Goal: Transaction & Acquisition: Purchase product/service

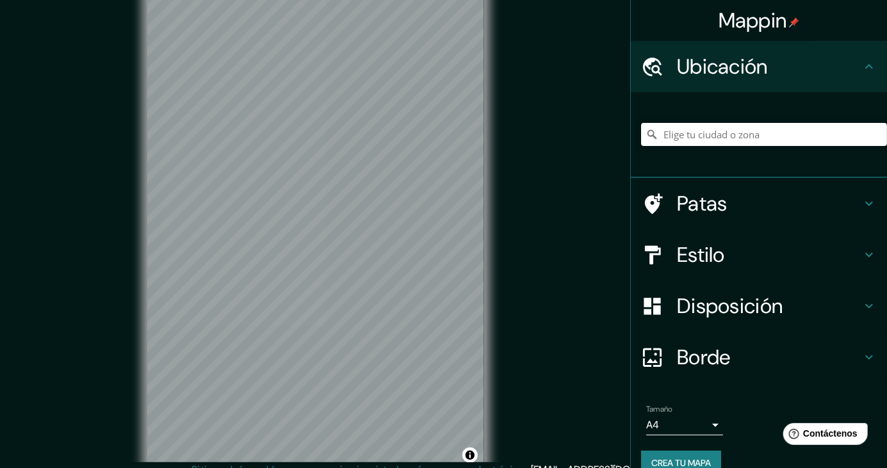
click at [554, 206] on icon at bounding box center [868, 203] width 15 height 15
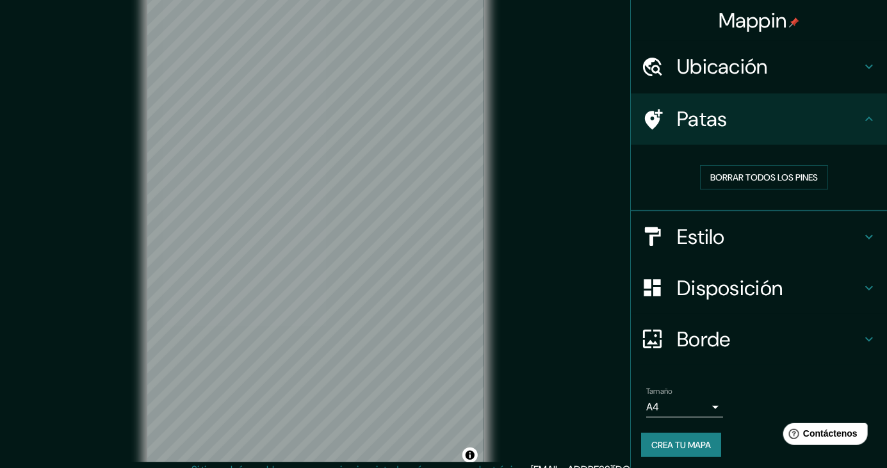
click at [554, 124] on icon at bounding box center [868, 118] width 15 height 15
click at [554, 237] on icon at bounding box center [869, 236] width 8 height 4
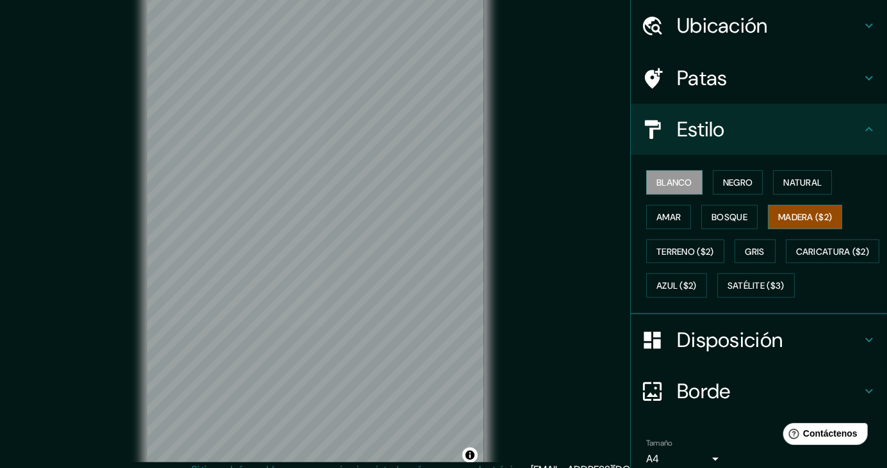
scroll to position [46, 0]
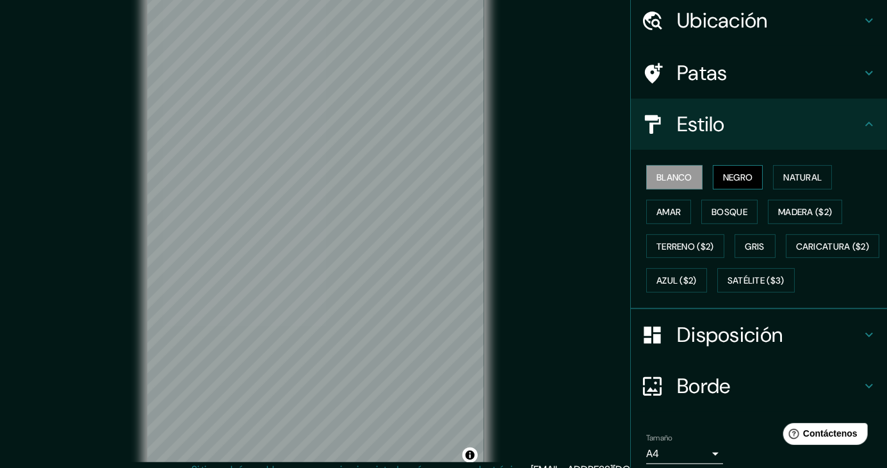
click at [554, 175] on font "Negro" at bounding box center [738, 178] width 30 height 12
click at [554, 178] on font "Natural" at bounding box center [802, 178] width 38 height 12
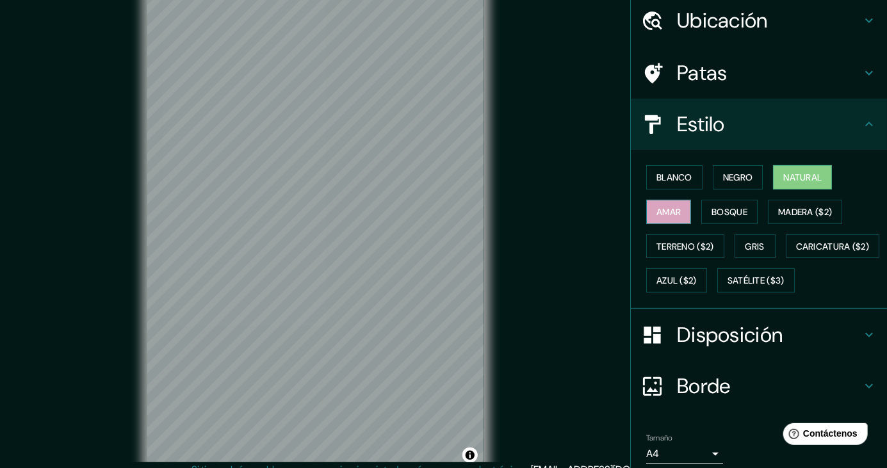
click at [554, 215] on font "Amar" at bounding box center [668, 212] width 24 height 12
click at [554, 210] on font "Bosque" at bounding box center [729, 212] width 36 height 12
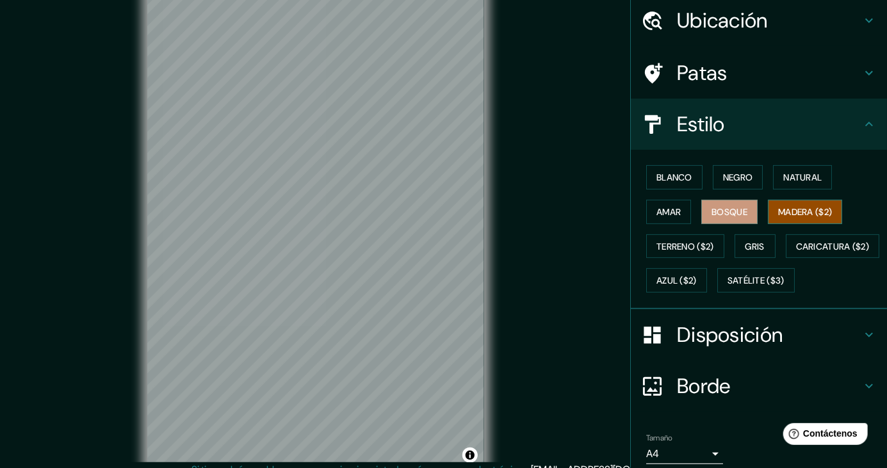
click at [554, 214] on font "Madera ($2)" at bounding box center [805, 212] width 54 height 12
click at [554, 244] on font "Terreno ($2)" at bounding box center [685, 247] width 58 height 12
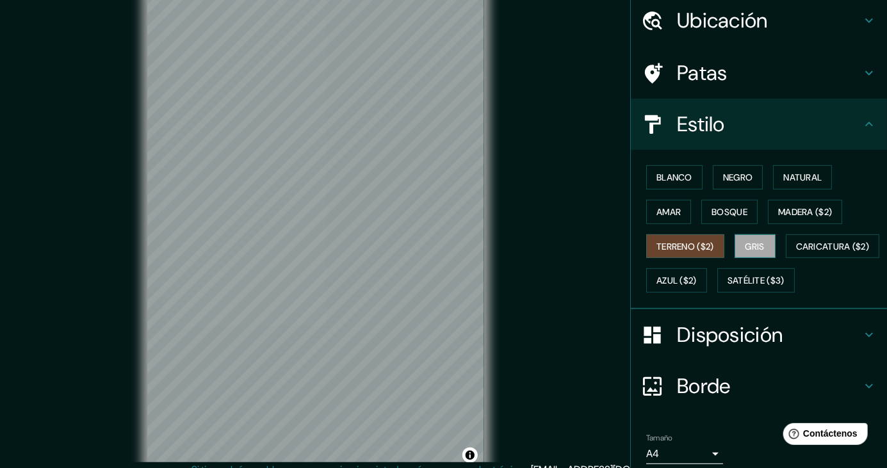
click at [554, 243] on font "Gris" at bounding box center [754, 247] width 19 height 12
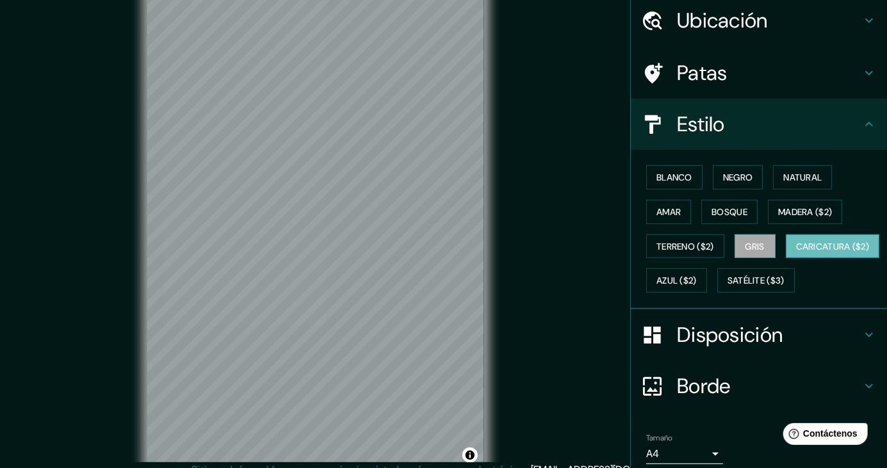
click at [554, 252] on font "Caricatura ($2)" at bounding box center [833, 247] width 74 height 12
click at [554, 287] on button "Azul ($2)" at bounding box center [676, 280] width 61 height 24
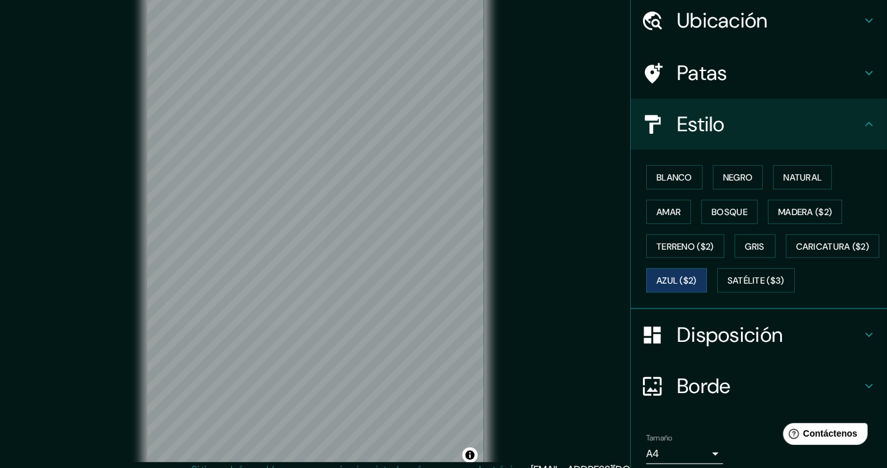
click at [554, 293] on button "Satélite ($3)" at bounding box center [755, 280] width 77 height 24
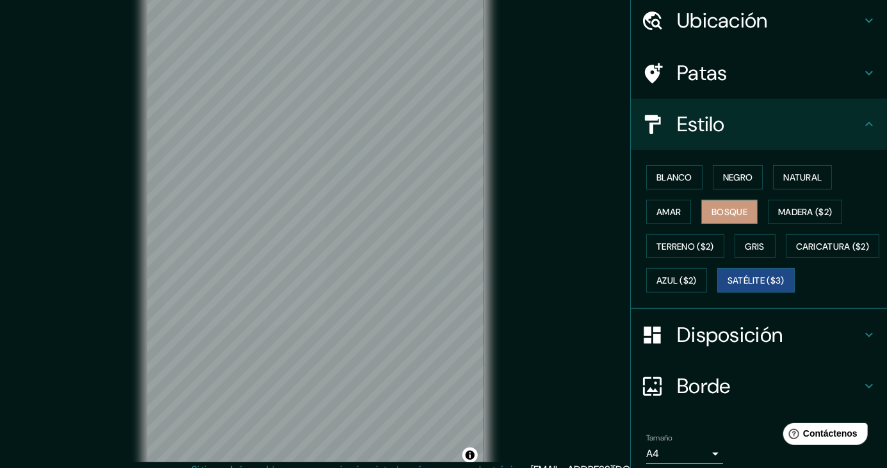
click at [554, 214] on font "Bosque" at bounding box center [729, 212] width 36 height 12
click at [554, 207] on font "Madera ($2)" at bounding box center [805, 212] width 54 height 12
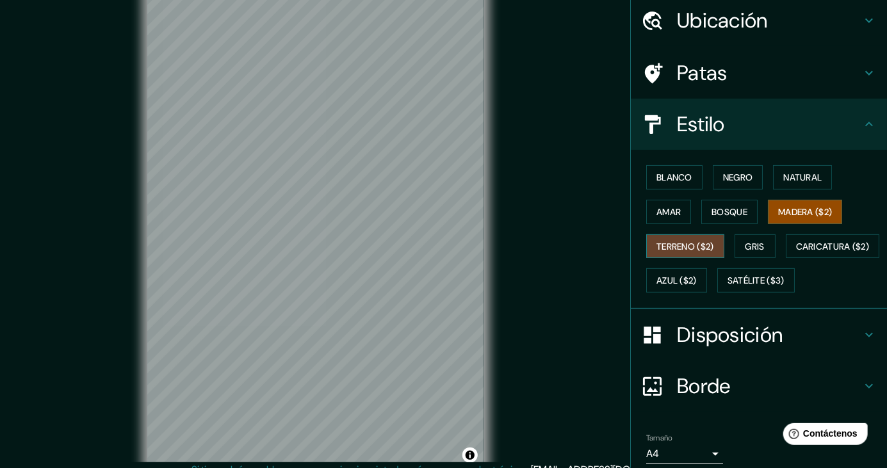
click at [554, 241] on font "Terreno ($2)" at bounding box center [685, 247] width 58 height 12
click at [554, 167] on button "Natural" at bounding box center [802, 177] width 59 height 24
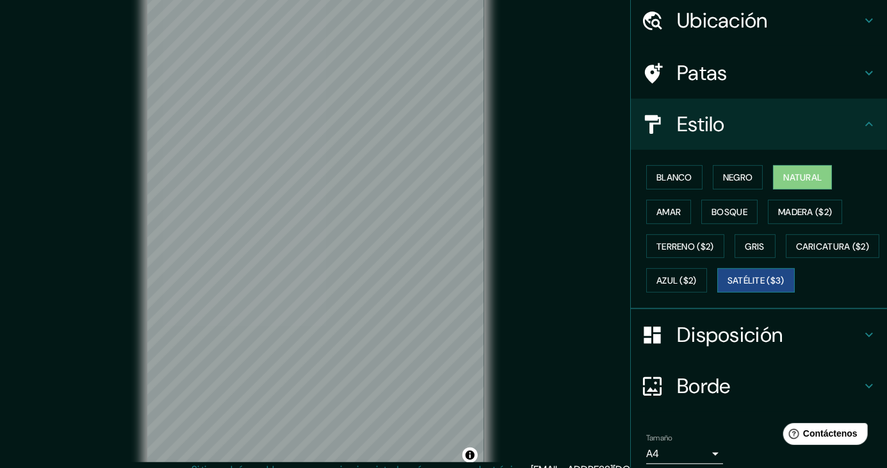
click at [554, 287] on font "Satélite ($3)" at bounding box center [755, 281] width 57 height 12
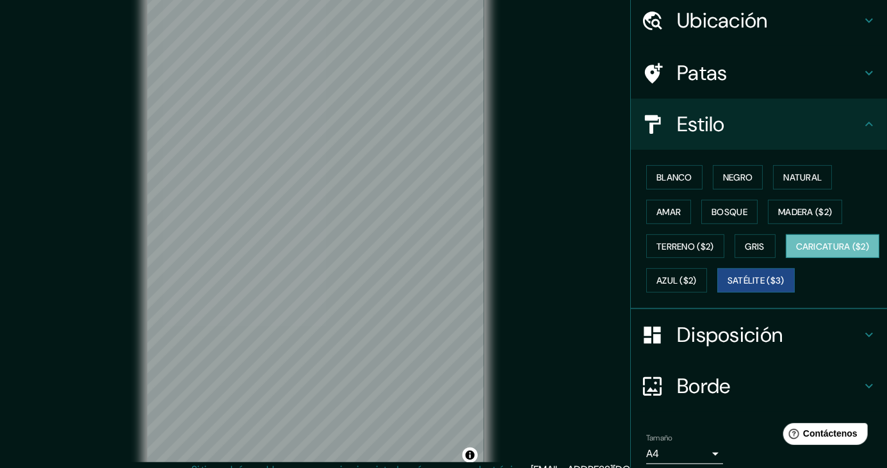
click at [554, 252] on font "Caricatura ($2)" at bounding box center [833, 247] width 74 height 12
click at [554, 248] on font "Terreno ($2)" at bounding box center [685, 247] width 58 height 12
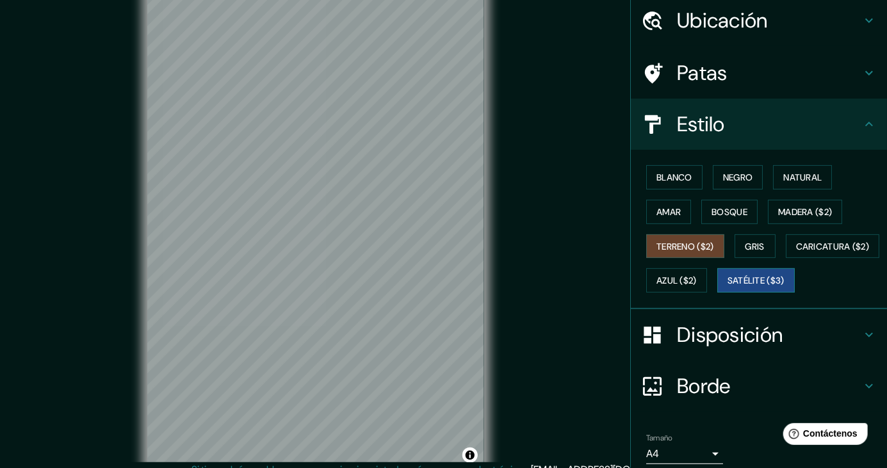
click at [554, 287] on font "Satélite ($3)" at bounding box center [755, 281] width 57 height 12
click at [554, 245] on font "Terreno ($2)" at bounding box center [685, 247] width 58 height 12
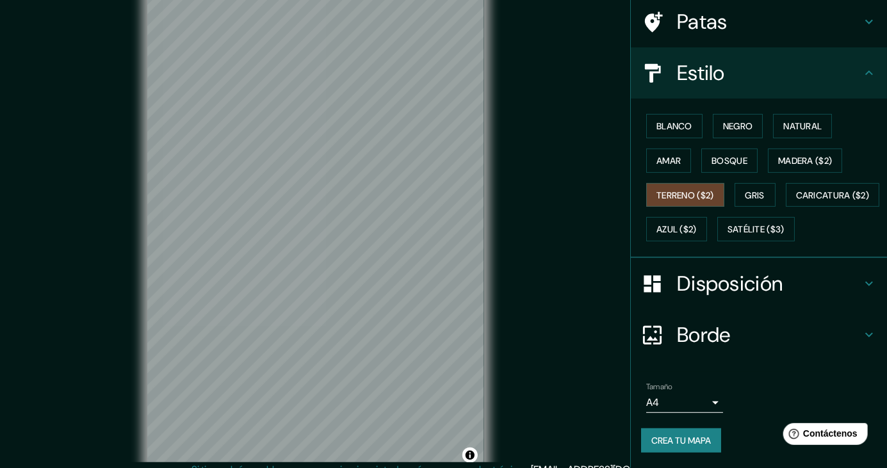
click at [554, 447] on font "Crea tu mapa" at bounding box center [681, 440] width 60 height 17
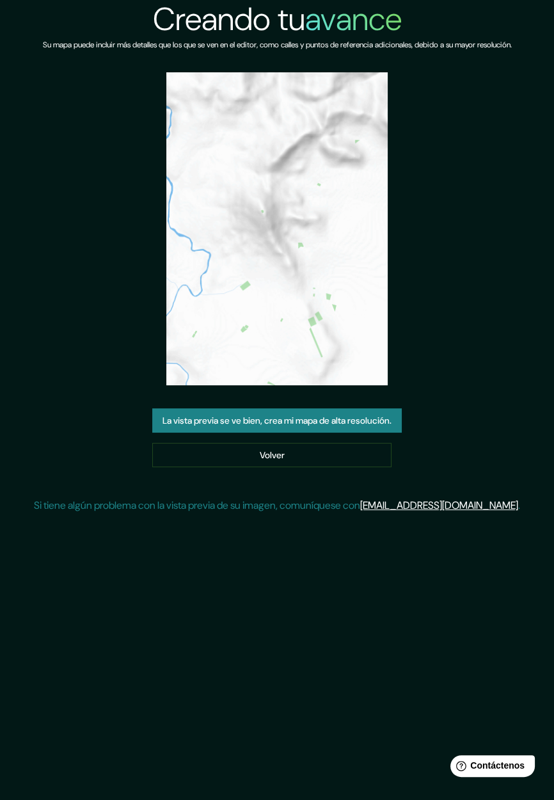
click at [389, 421] on font "La vista previa se ve bien, crea mi mapa de alta resolución." at bounding box center [277, 422] width 229 height 12
click at [374, 458] on link "Volver" at bounding box center [271, 455] width 239 height 24
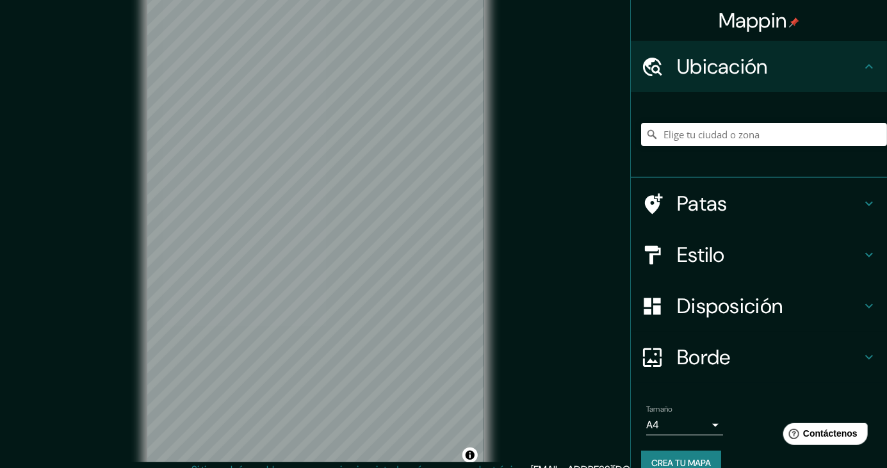
click at [554, 251] on icon at bounding box center [868, 254] width 15 height 15
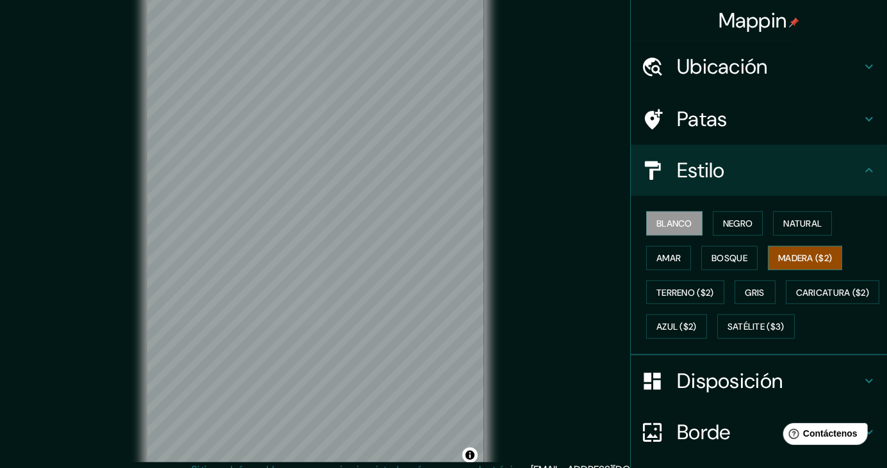
click at [554, 255] on font "Madera ($2)" at bounding box center [805, 258] width 54 height 12
click at [554, 326] on font "Azul ($2)" at bounding box center [676, 327] width 40 height 12
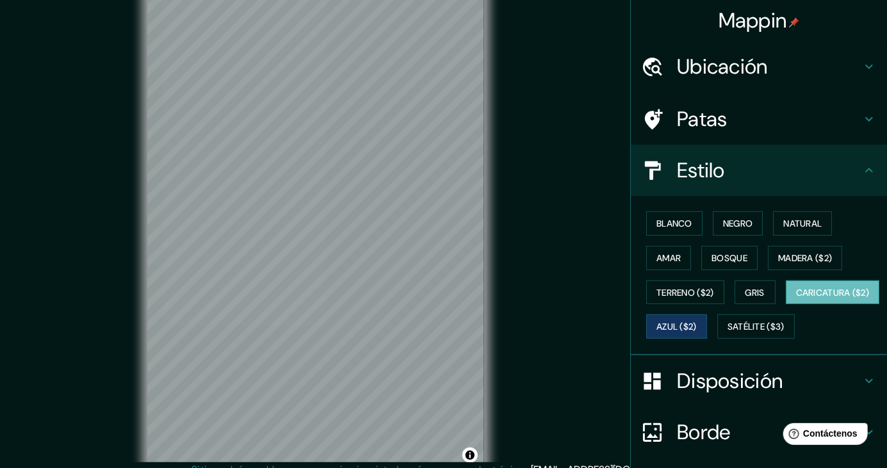
click at [554, 298] on font "Caricatura ($2)" at bounding box center [833, 293] width 74 height 12
click at [554, 333] on font "Satélite ($3)" at bounding box center [755, 327] width 57 height 12
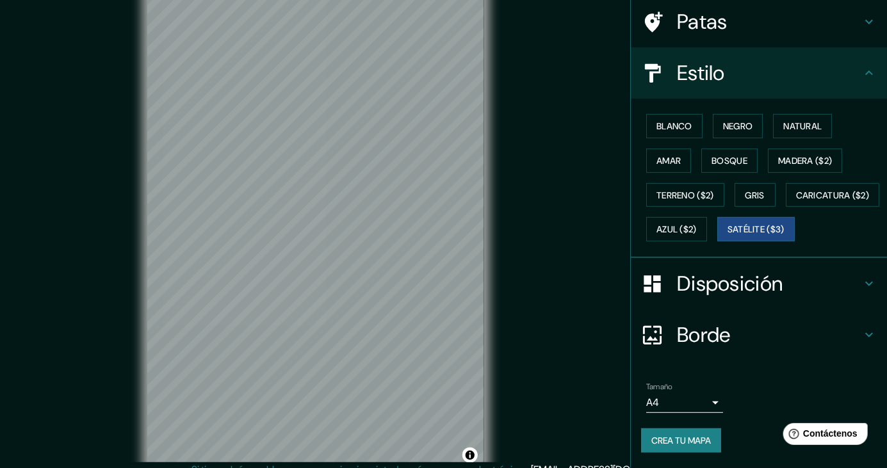
click at [554, 327] on div "Borde" at bounding box center [759, 334] width 256 height 51
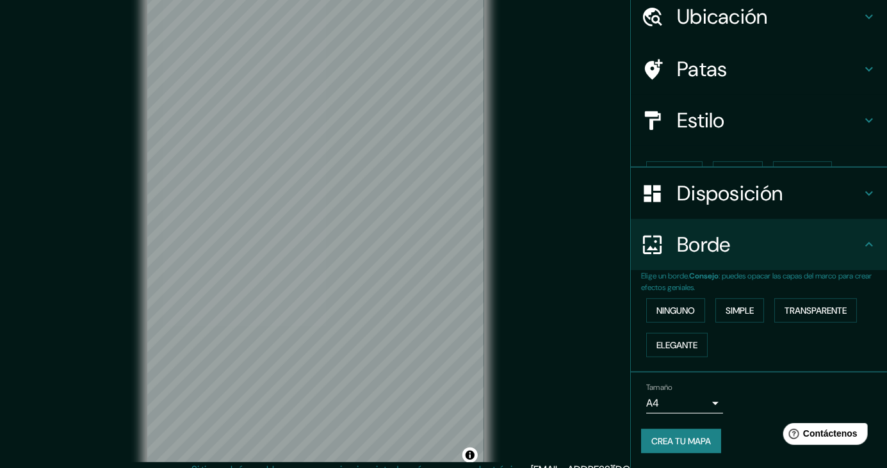
scroll to position [28, 0]
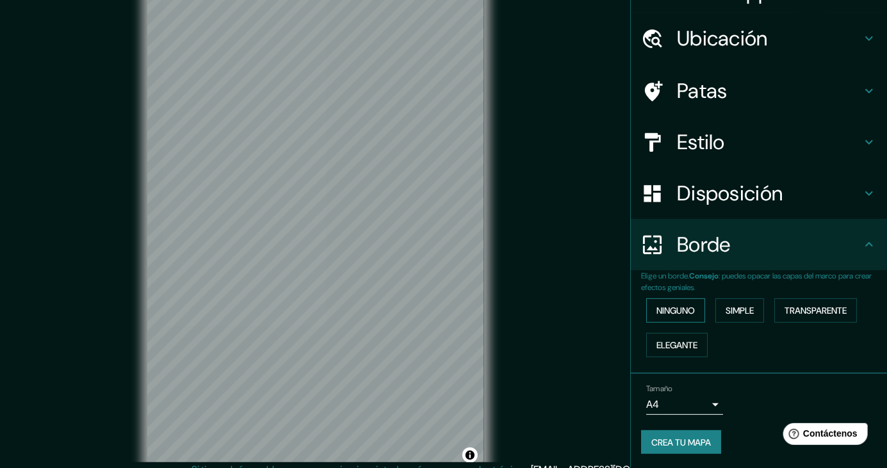
click at [554, 307] on font "Ninguno" at bounding box center [675, 311] width 38 height 12
click at [554, 305] on font "Simple" at bounding box center [739, 311] width 28 height 12
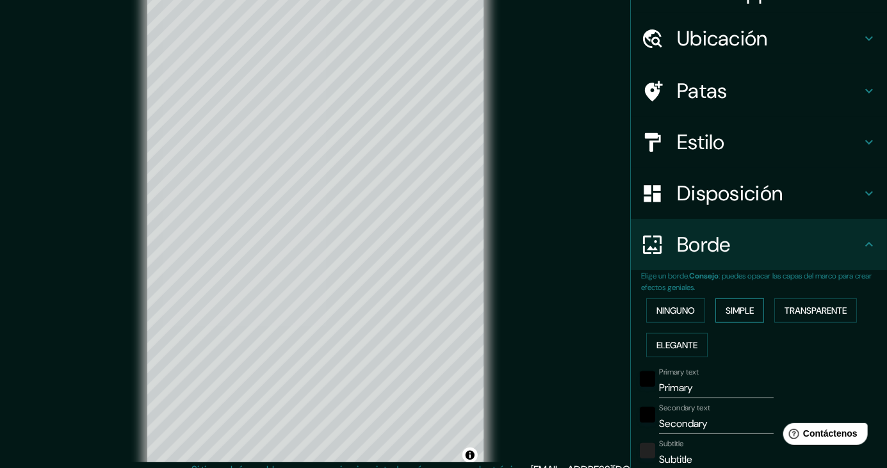
click at [554, 308] on font "Simple" at bounding box center [739, 311] width 28 height 12
type input "210"
type input "42"
click at [554, 299] on button "Transparente" at bounding box center [815, 310] width 83 height 24
click at [554, 341] on font "Elegante" at bounding box center [676, 345] width 41 height 12
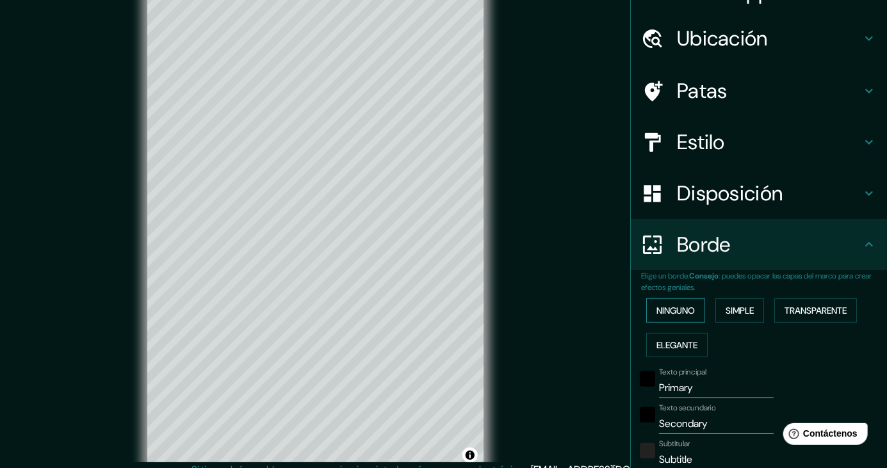
click at [554, 307] on font "Ninguno" at bounding box center [675, 311] width 38 height 12
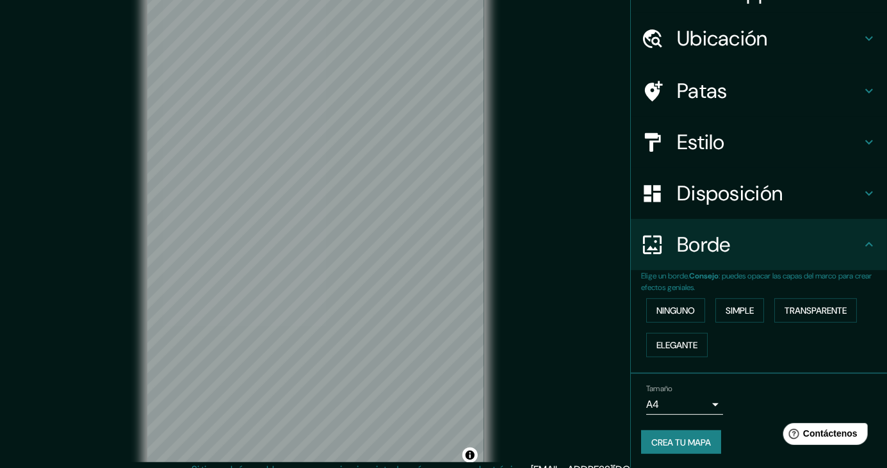
click at [554, 191] on icon at bounding box center [869, 193] width 8 height 4
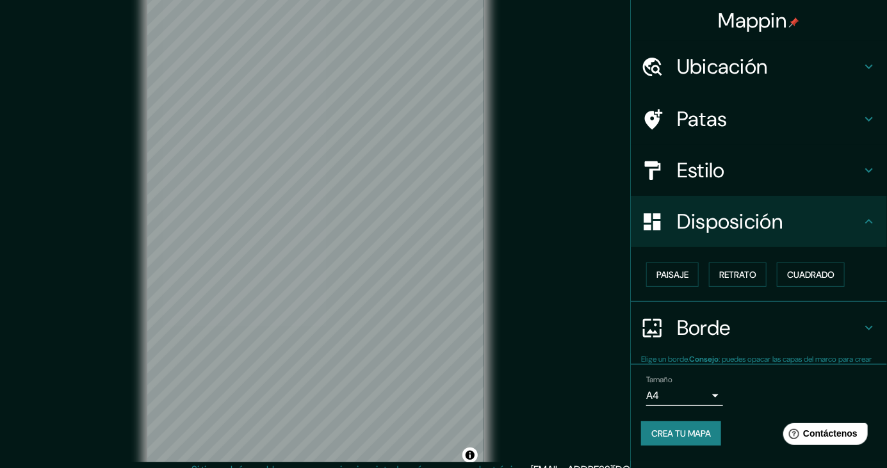
scroll to position [0, 0]
click at [554, 279] on font "Paisaje" at bounding box center [672, 275] width 32 height 12
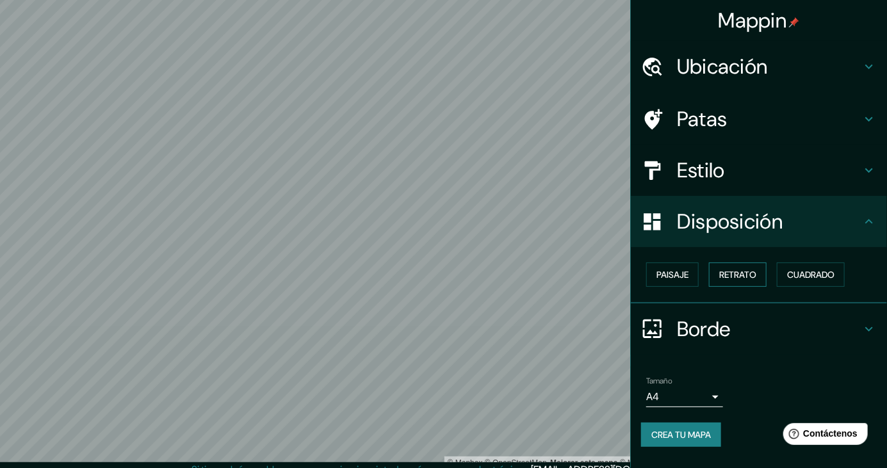
click at [554, 275] on font "Retrato" at bounding box center [737, 275] width 37 height 12
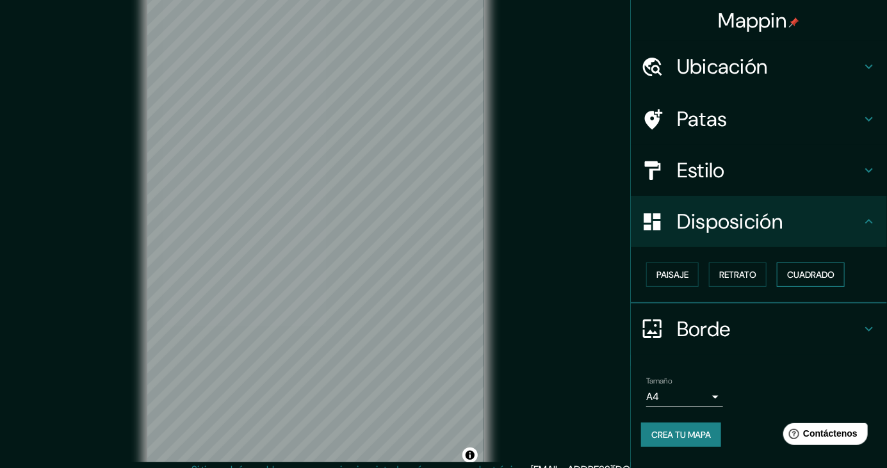
click at [554, 275] on font "Cuadrado" at bounding box center [810, 275] width 47 height 12
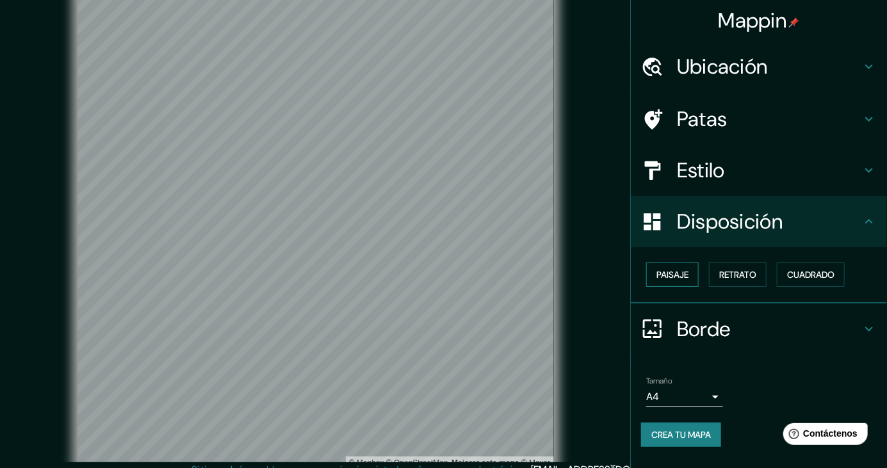
click at [554, 279] on font "Paisaje" at bounding box center [672, 275] width 32 height 12
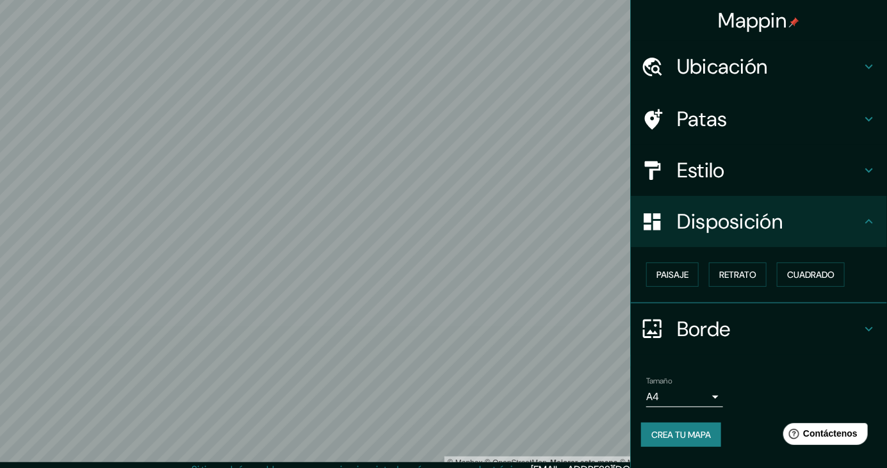
click at [554, 120] on icon at bounding box center [868, 118] width 15 height 15
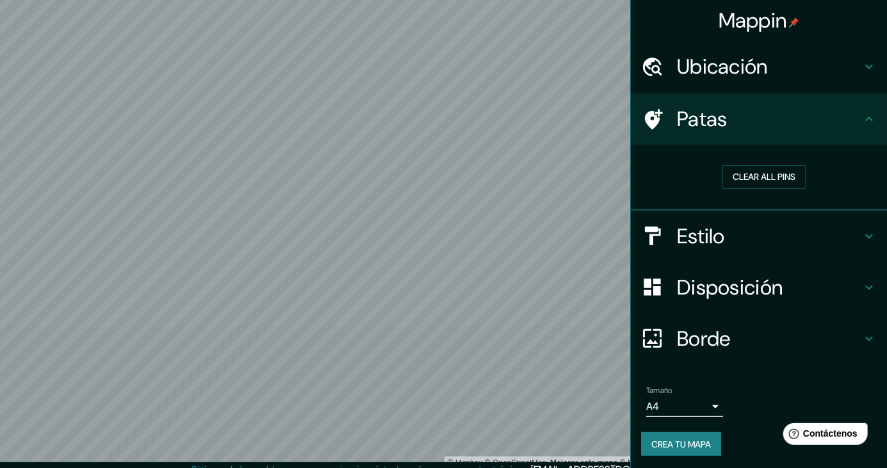
click at [554, 120] on icon at bounding box center [868, 118] width 15 height 15
click at [554, 125] on icon at bounding box center [868, 118] width 15 height 15
click at [554, 234] on icon at bounding box center [868, 236] width 15 height 15
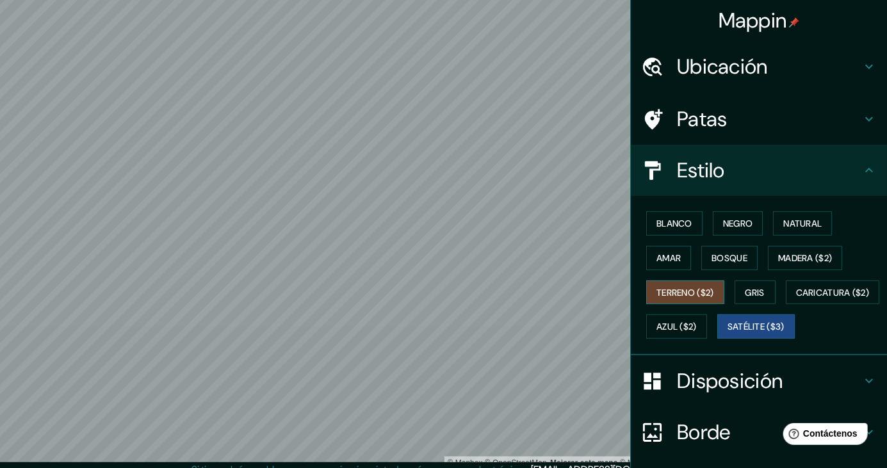
click at [554, 289] on font "Terreno ($2)" at bounding box center [685, 293] width 58 height 12
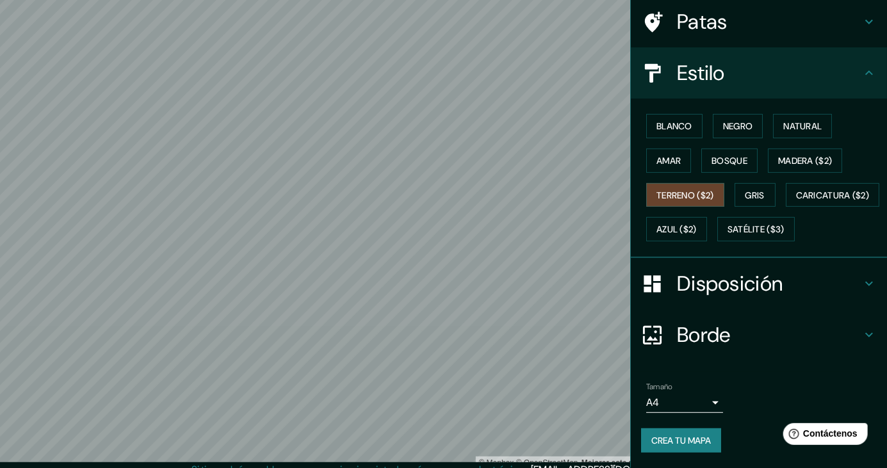
click at [554, 447] on font "Crea tu mapa" at bounding box center [681, 440] width 60 height 17
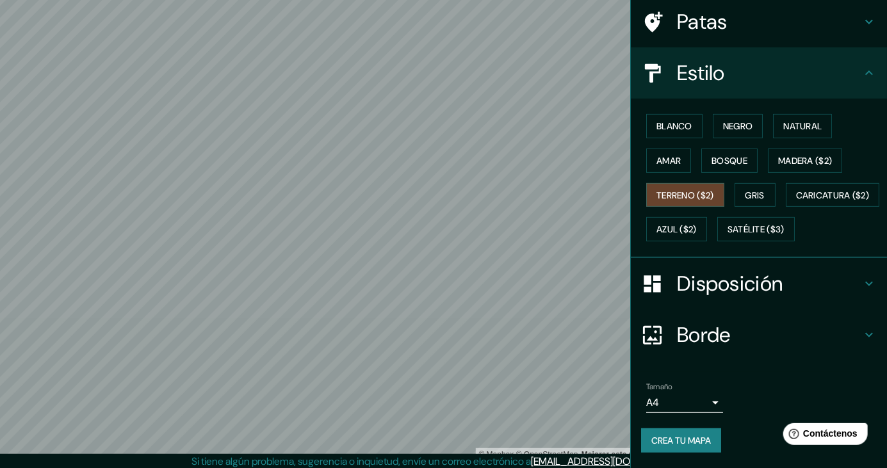
scroll to position [67, 0]
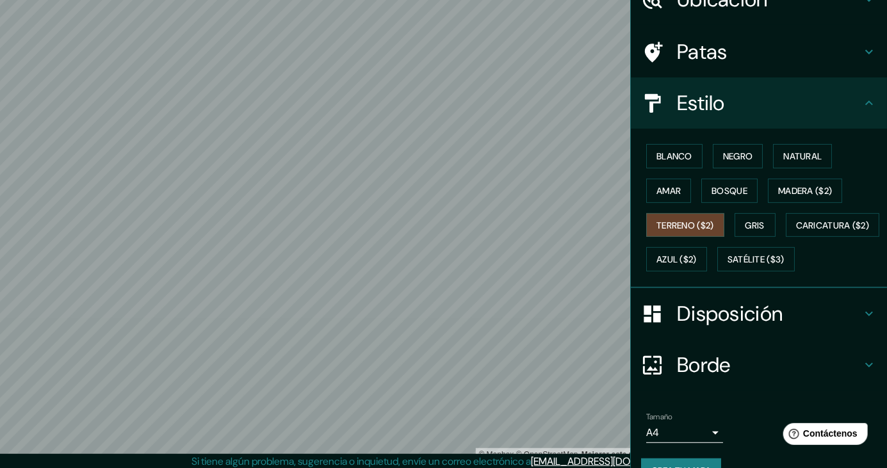
click at [554, 476] on font "Crea tu mapa" at bounding box center [681, 471] width 60 height 12
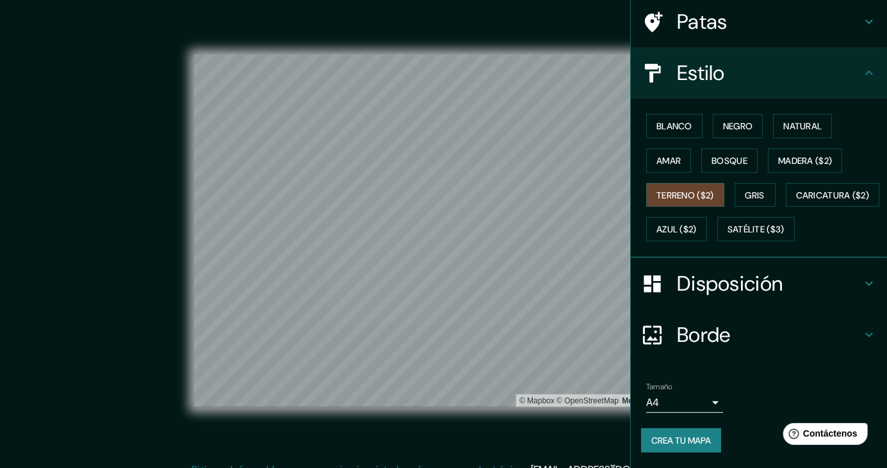
scroll to position [0, 0]
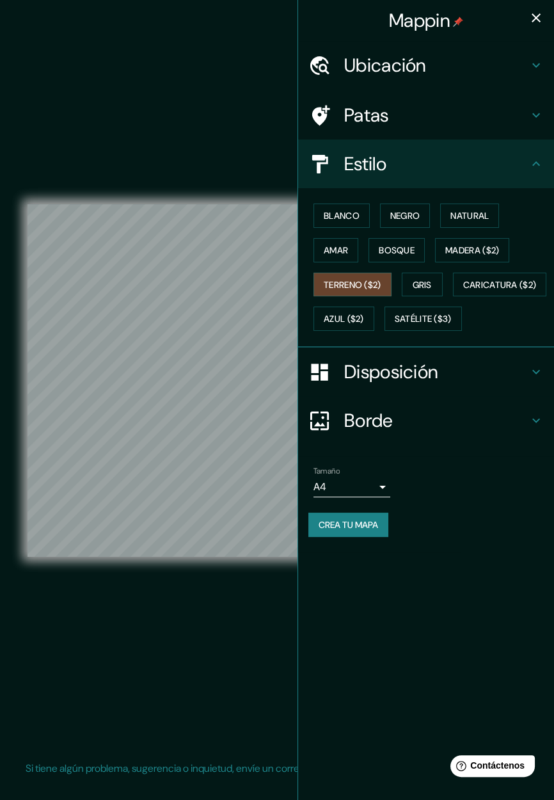
click at [535, 16] on icon "button" at bounding box center [536, 17] width 9 height 9
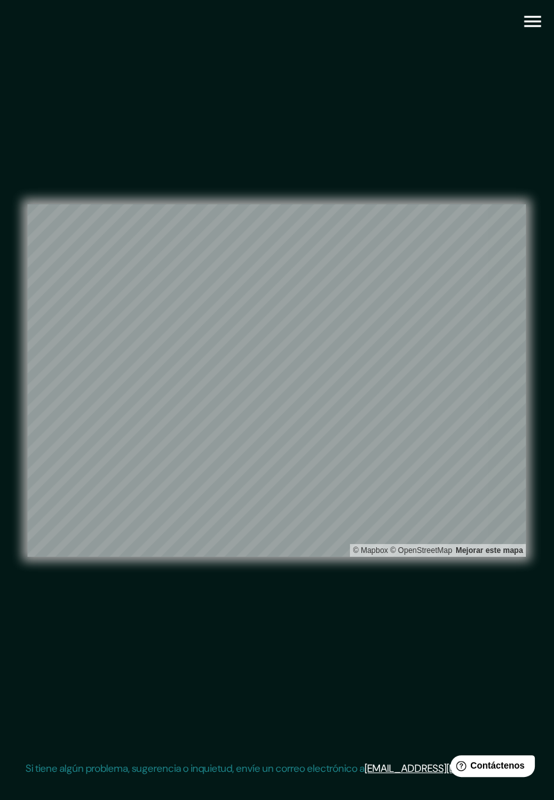
click at [533, 26] on icon "button" at bounding box center [532, 22] width 17 height 12
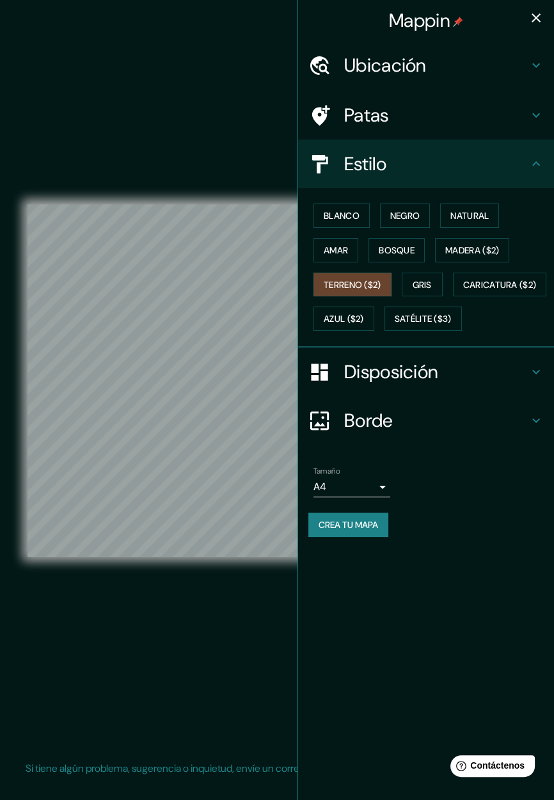
click at [361, 531] on font "Crea tu mapa" at bounding box center [349, 525] width 60 height 12
click at [547, 13] on button "button" at bounding box center [537, 18] width 26 height 26
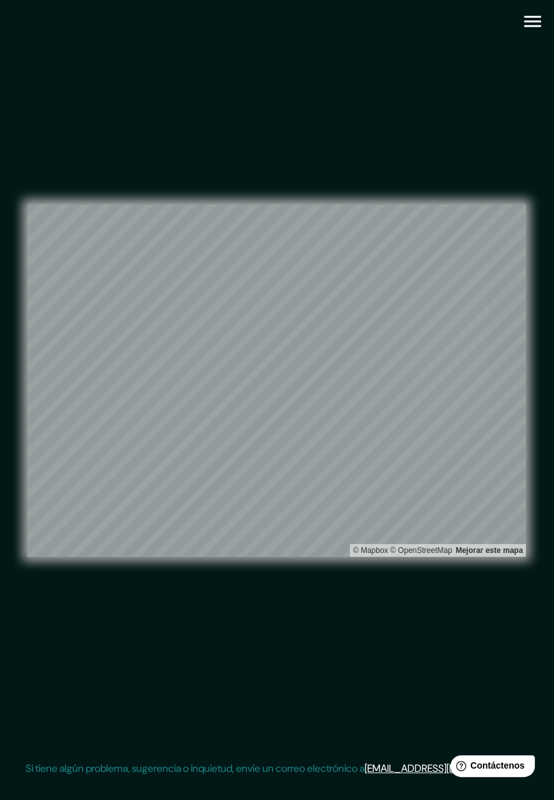
click at [544, 13] on icon "button" at bounding box center [533, 21] width 22 height 22
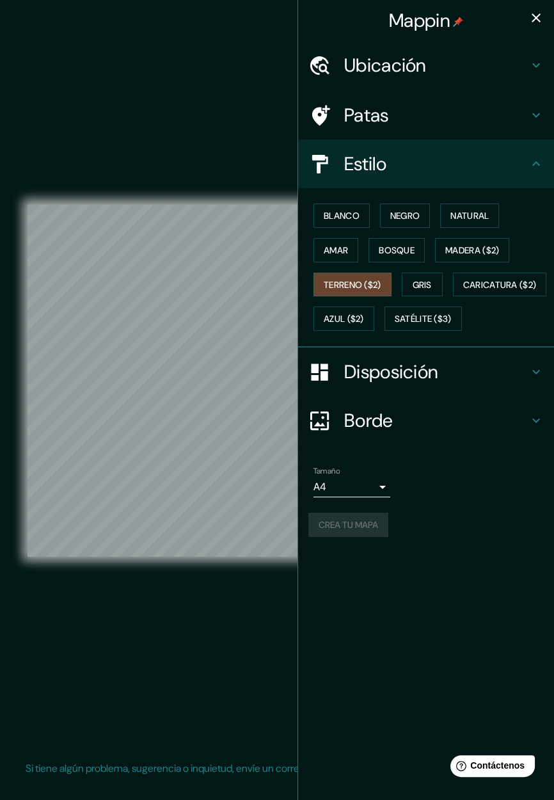
click at [541, 22] on icon "button" at bounding box center [536, 17] width 15 height 15
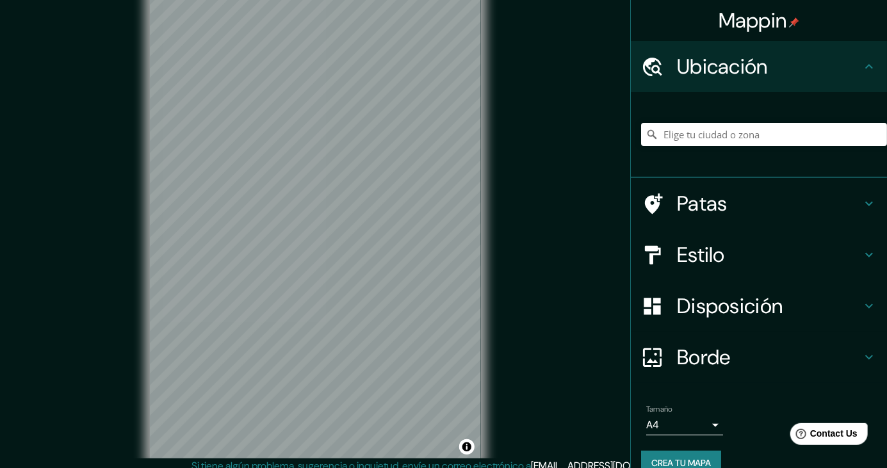
click at [817, 309] on h4 "Disposición" at bounding box center [769, 306] width 184 height 26
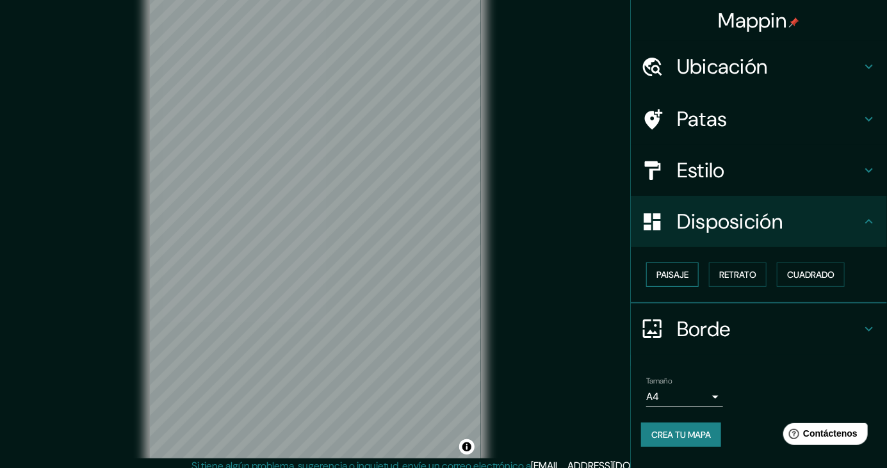
click at [675, 267] on font "Paisaje" at bounding box center [672, 274] width 32 height 17
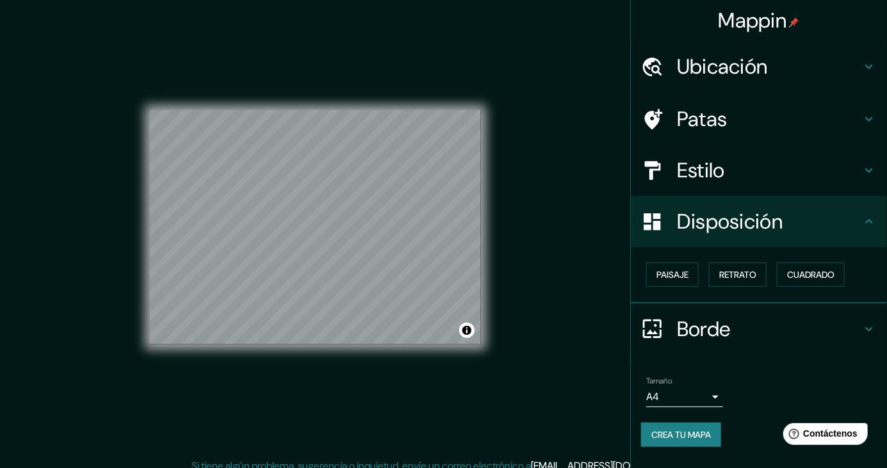
click at [868, 165] on icon at bounding box center [868, 170] width 15 height 15
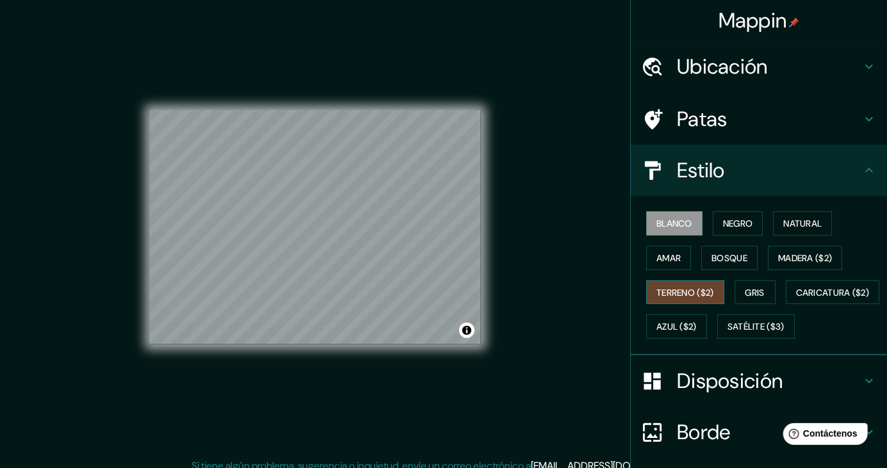
click at [708, 291] on font "Terreno ($2)" at bounding box center [685, 293] width 58 height 12
click at [564, 390] on div "Mappin Ubicación Patas Estilo Blanco Negro Natural Amar Bosque Madera ($2) Terr…" at bounding box center [443, 237] width 887 height 483
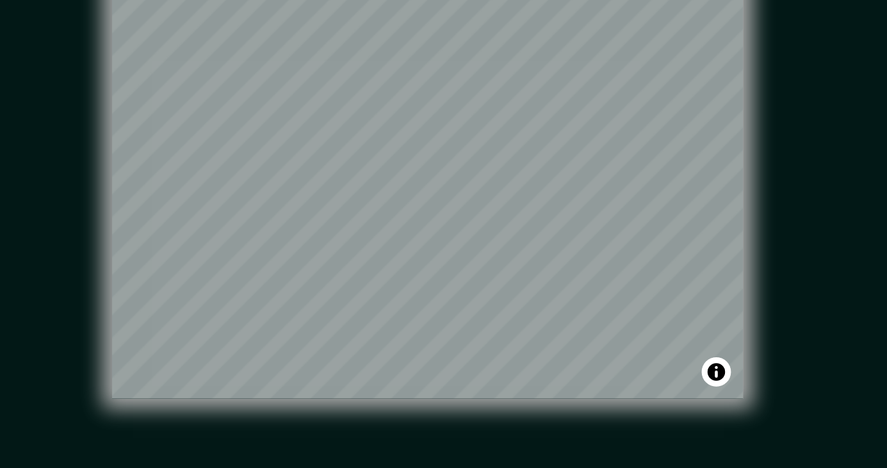
scroll to position [4, 0]
